Goal: Task Accomplishment & Management: Manage account settings

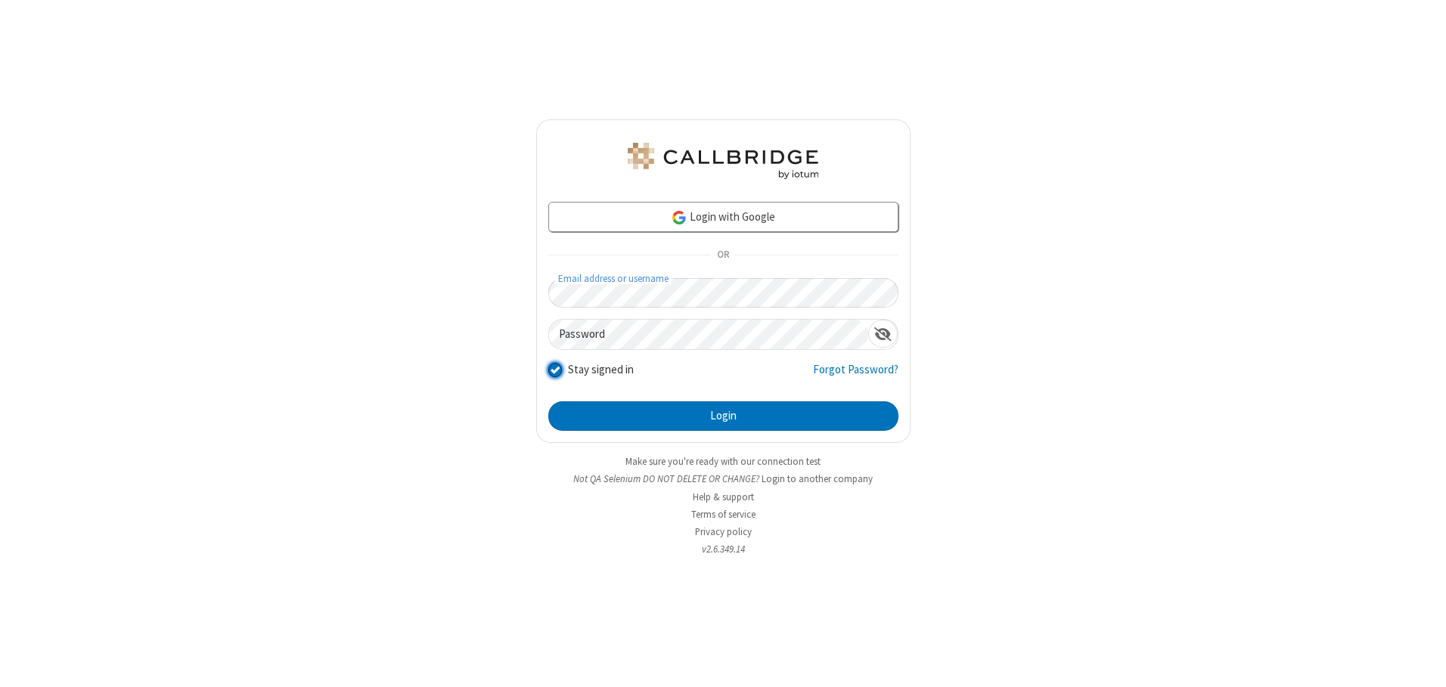
click at [554, 370] on input "Stay signed in" at bounding box center [555, 370] width 14 height 16
checkbox input "false"
click at [723, 416] on button "Login" at bounding box center [723, 416] width 350 height 30
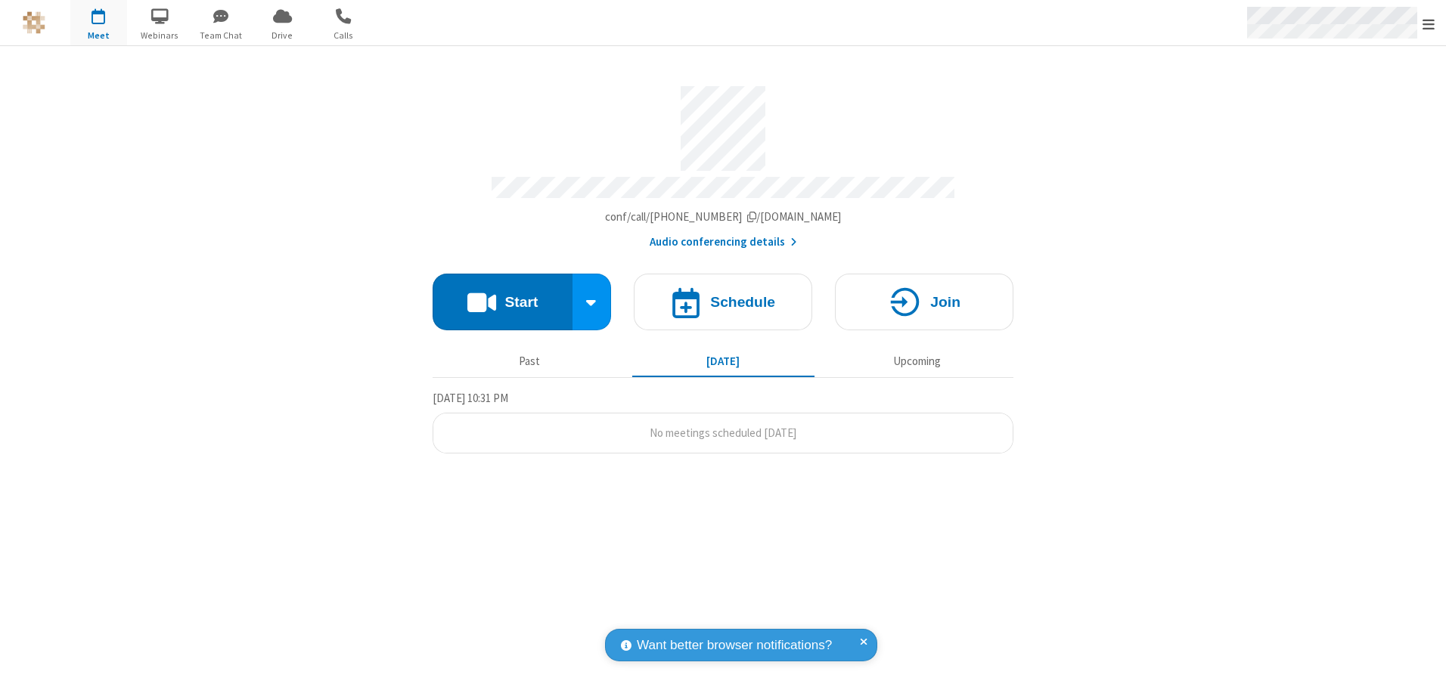
click at [1428, 23] on span "Open menu" at bounding box center [1428, 24] width 12 height 15
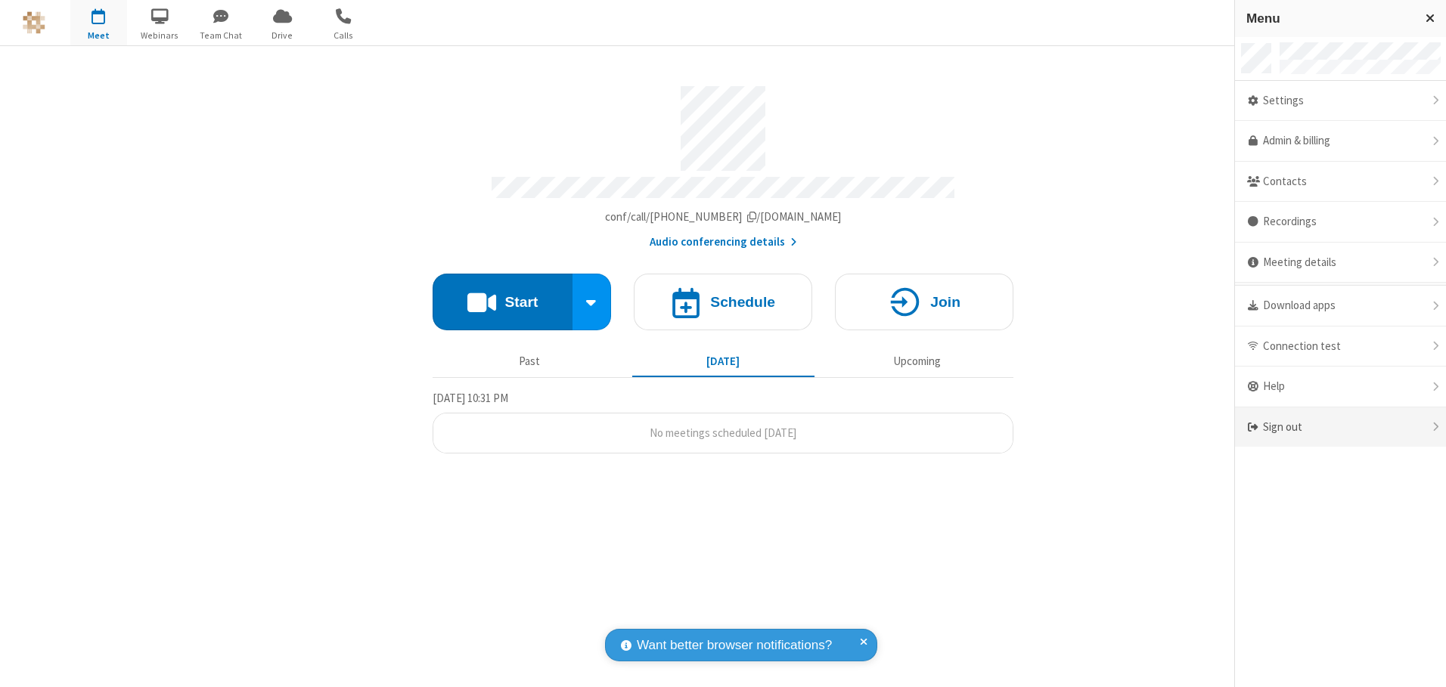
click at [1340, 427] on div "Sign out" at bounding box center [1340, 428] width 211 height 40
